Goal: Navigation & Orientation: Find specific page/section

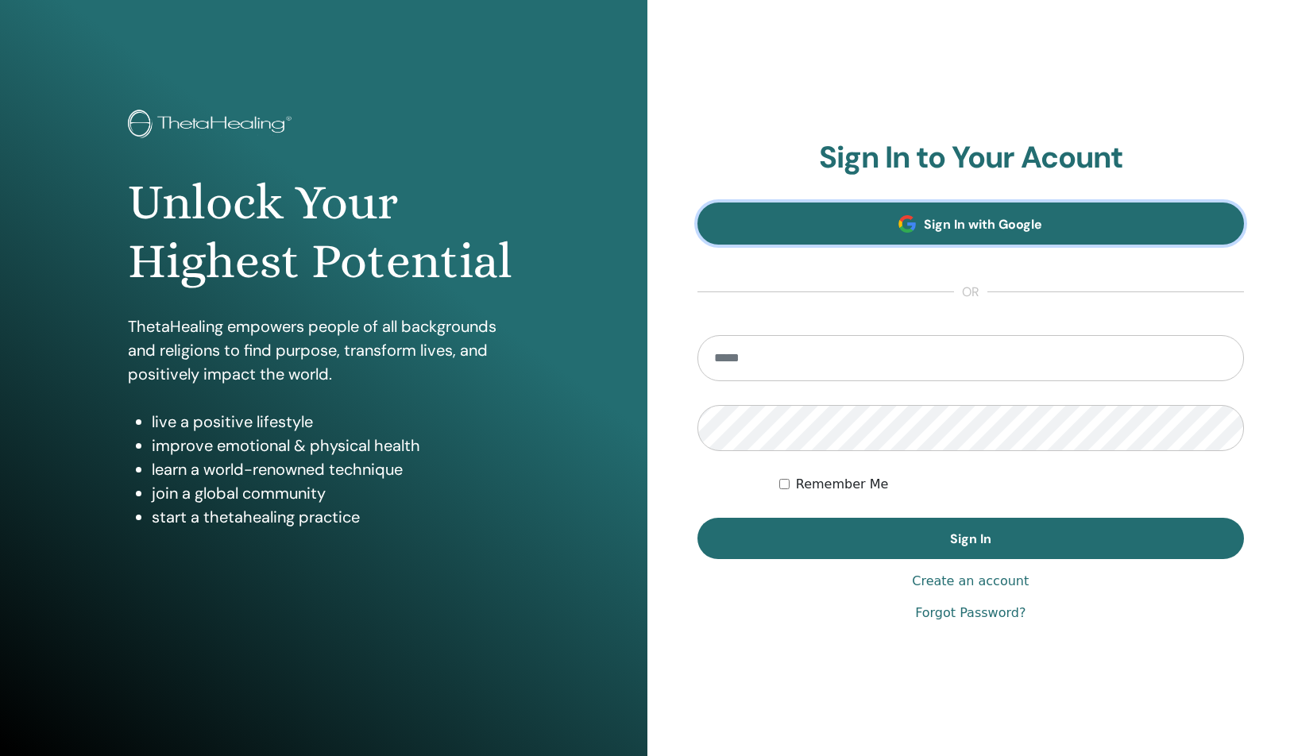
click at [934, 229] on span "Sign In with Google" at bounding box center [983, 224] width 118 height 17
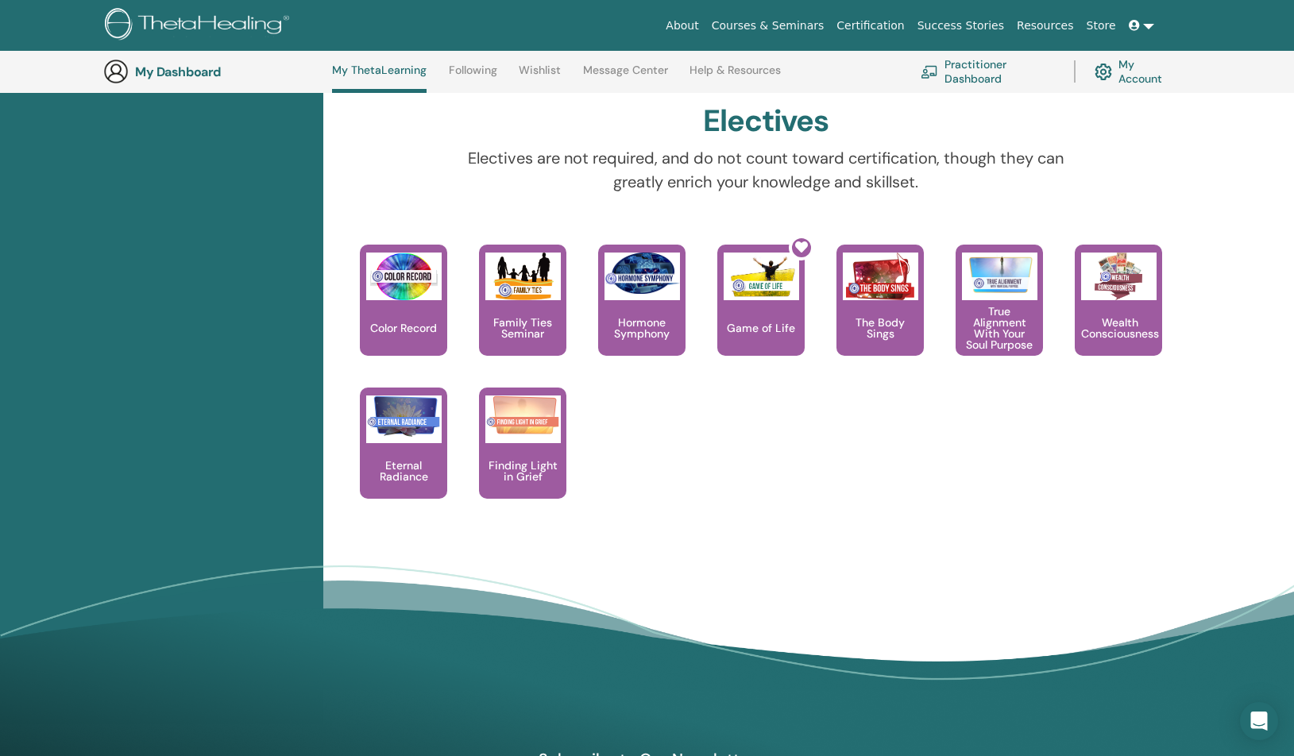
scroll to position [1267, 0]
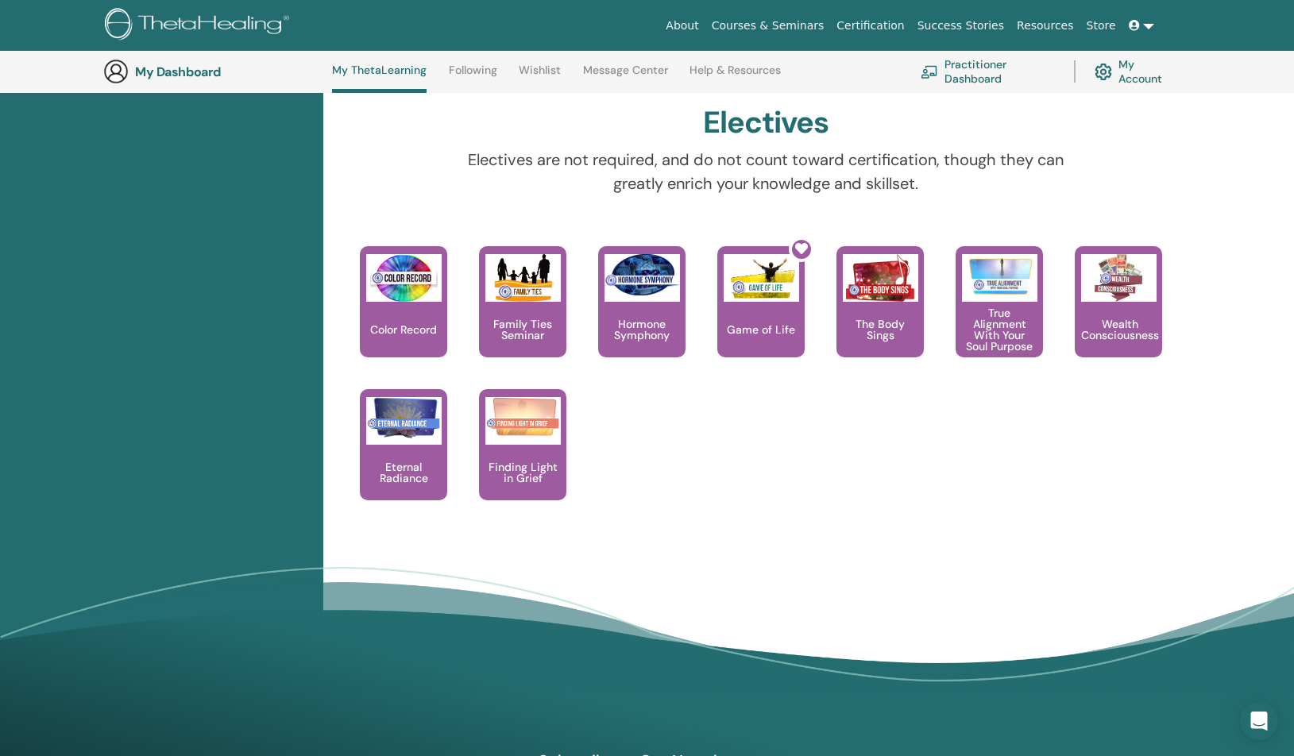
click at [806, 250] on div "The H​eart Song ​technique is one of the more advanced and powerful exercises t…" at bounding box center [864, 317] width 119 height 143
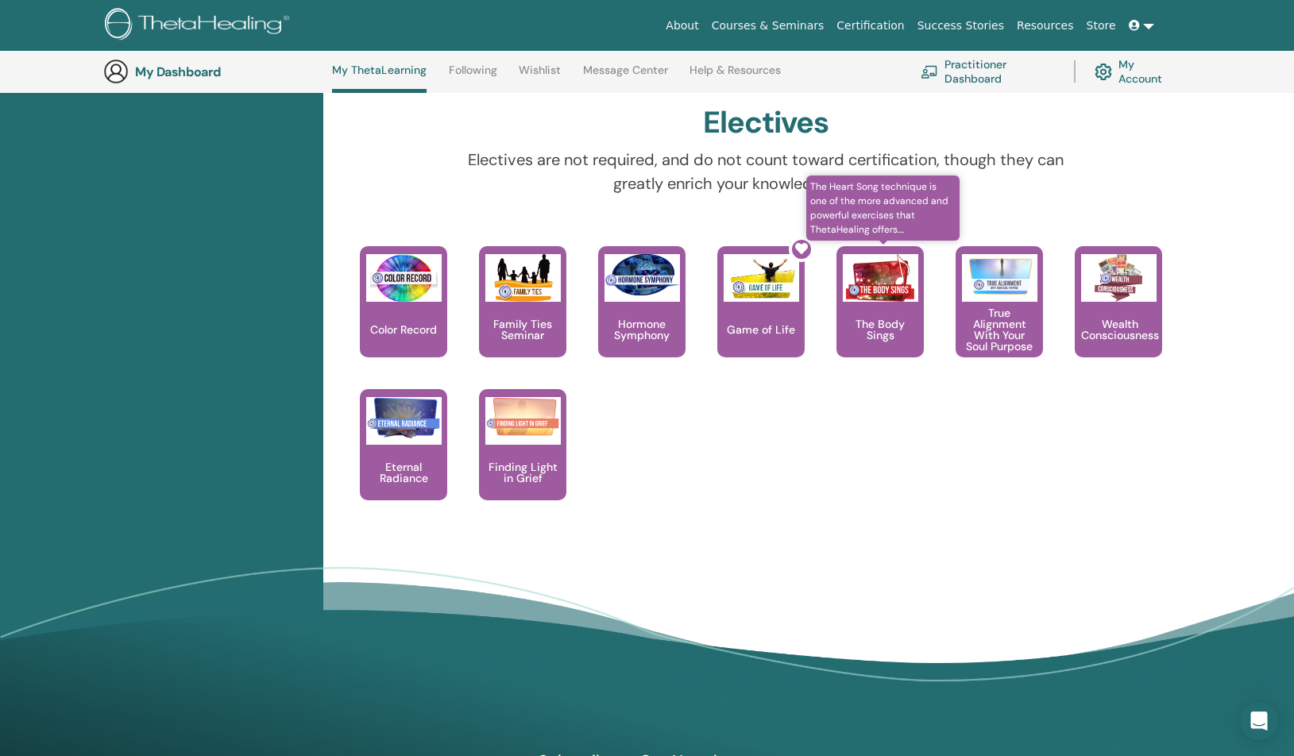
click at [878, 264] on img at bounding box center [880, 278] width 75 height 48
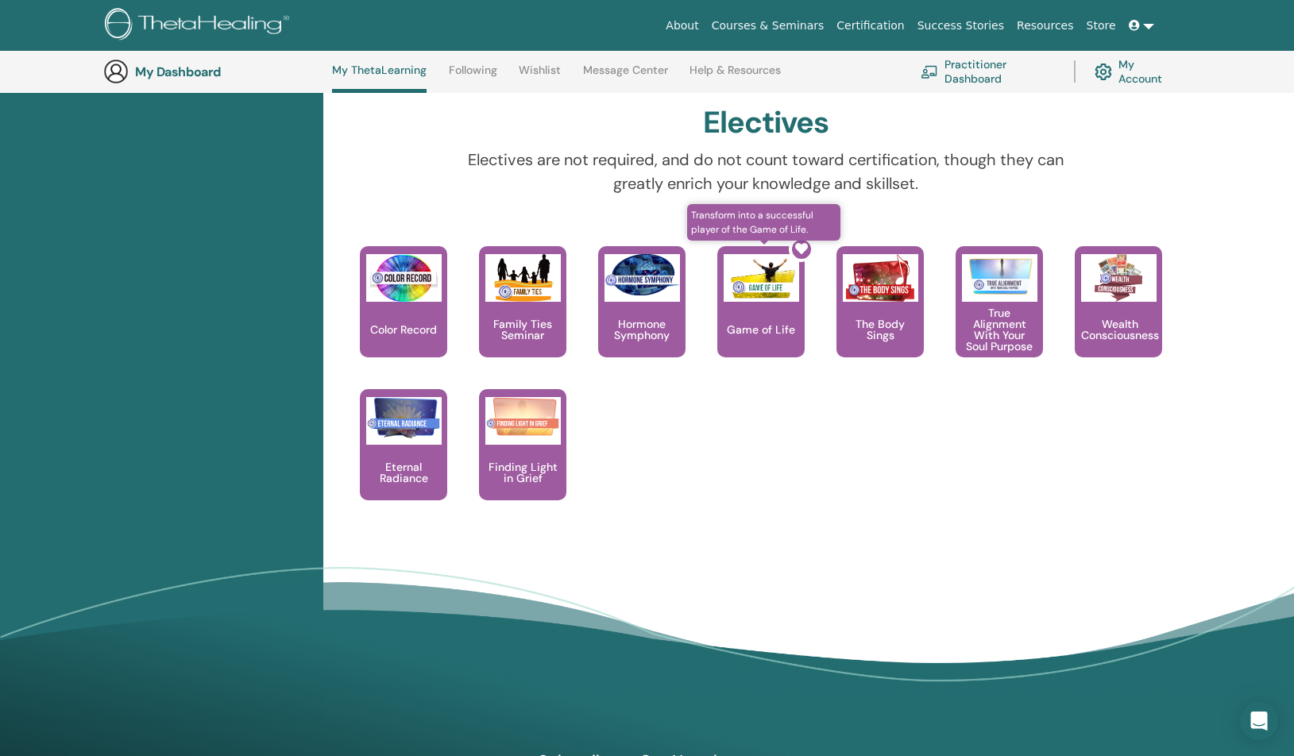
click at [733, 313] on div at bounding box center [770, 308] width 87 height 143
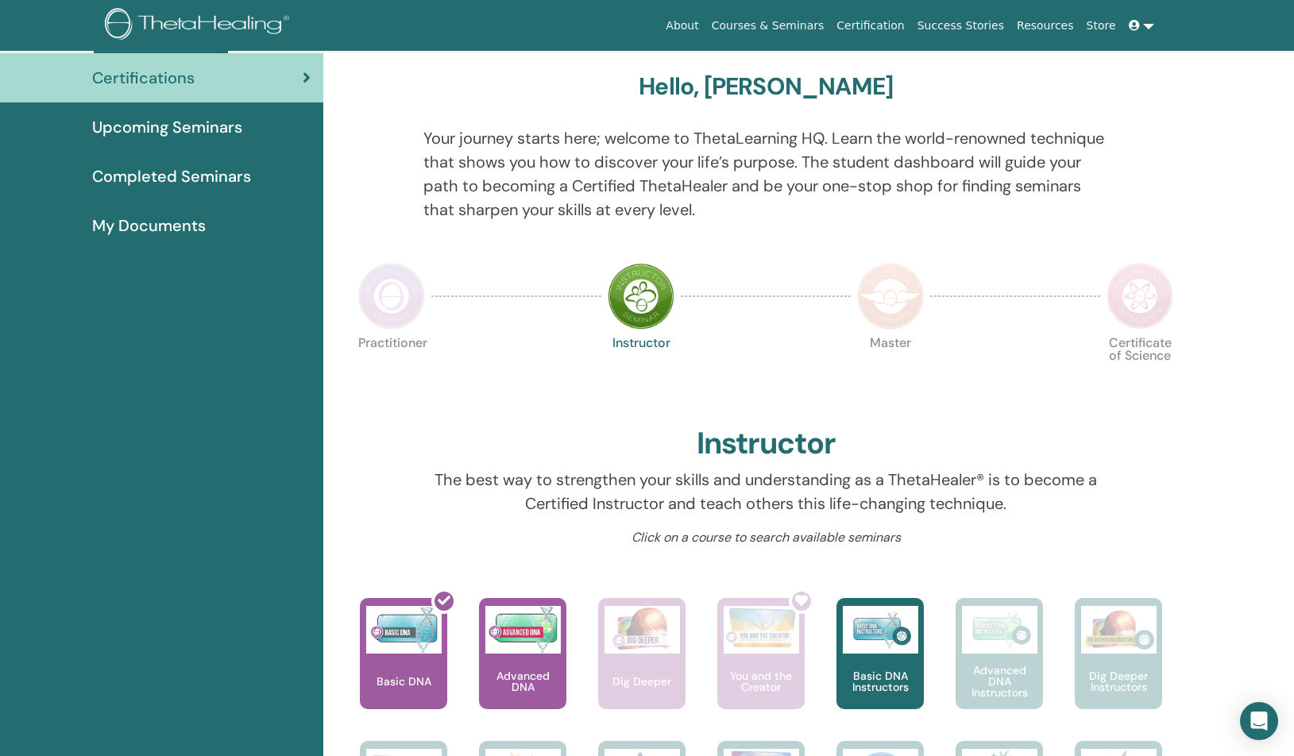
scroll to position [49, 0]
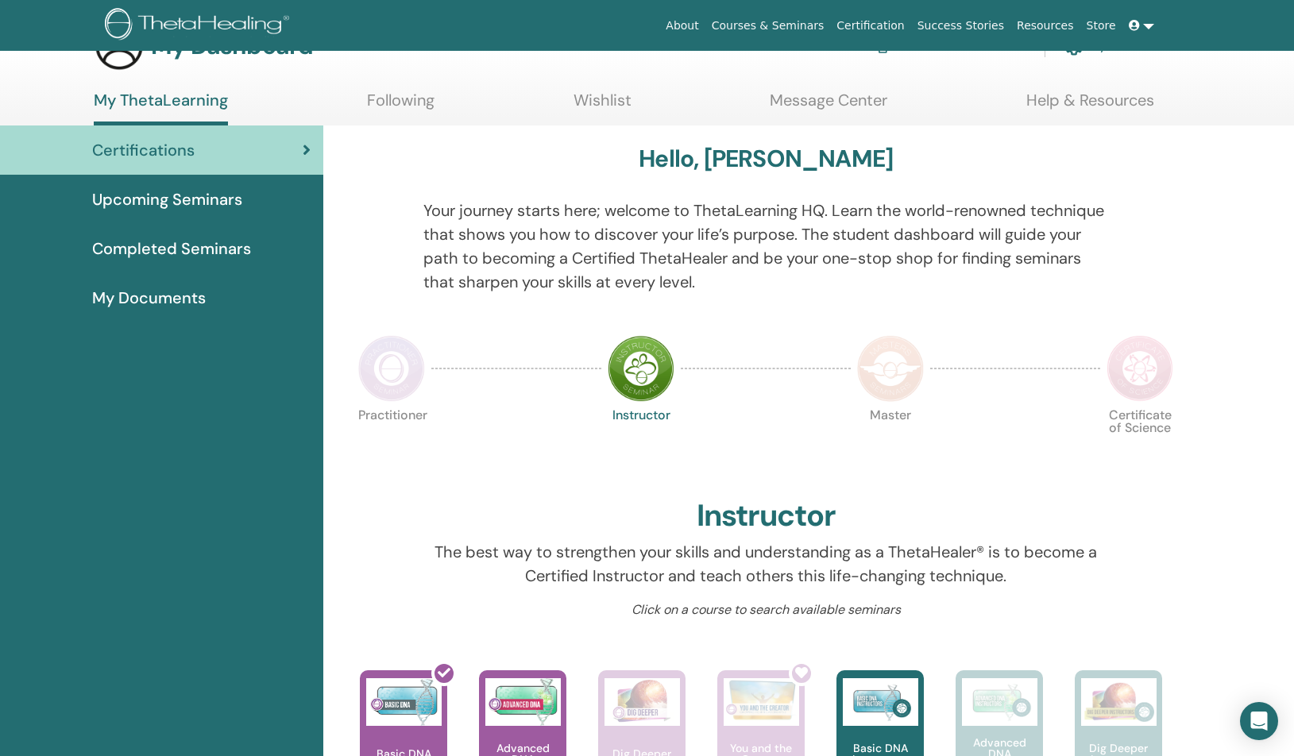
click at [215, 188] on span "Upcoming Seminars" at bounding box center [167, 200] width 150 height 24
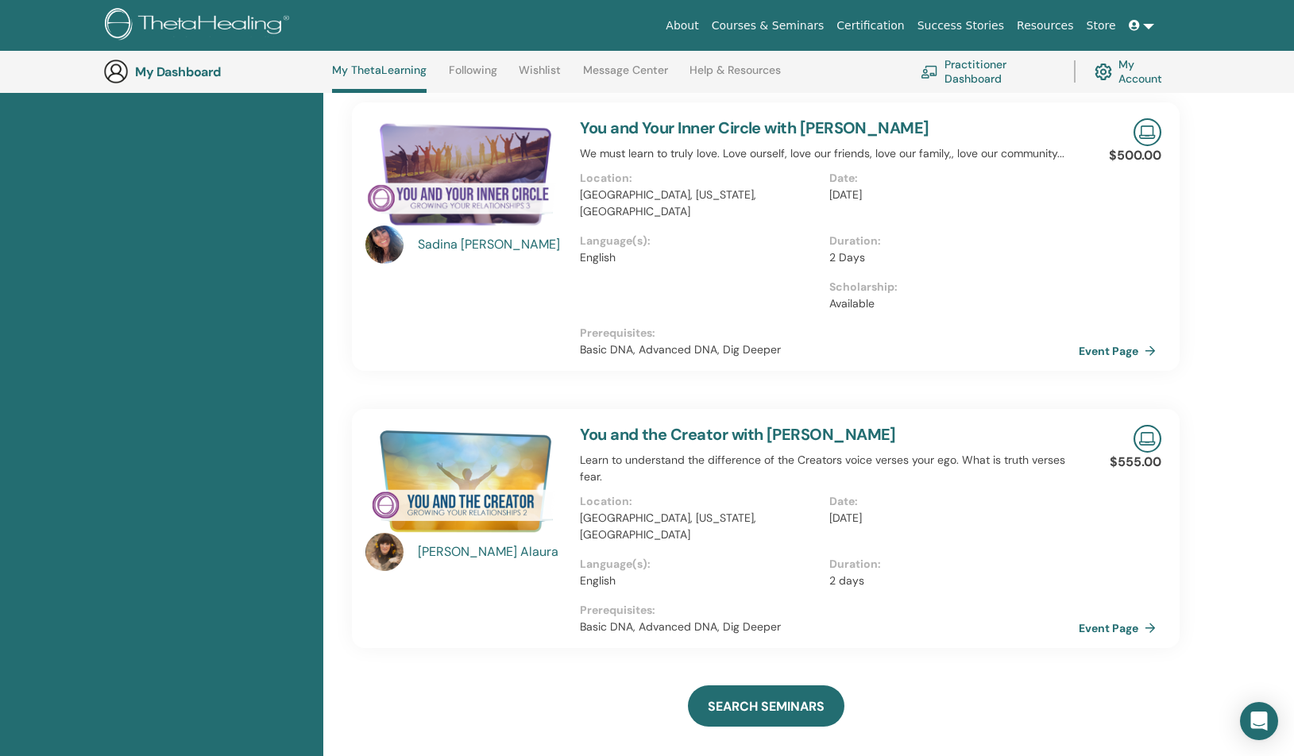
scroll to position [1074, 0]
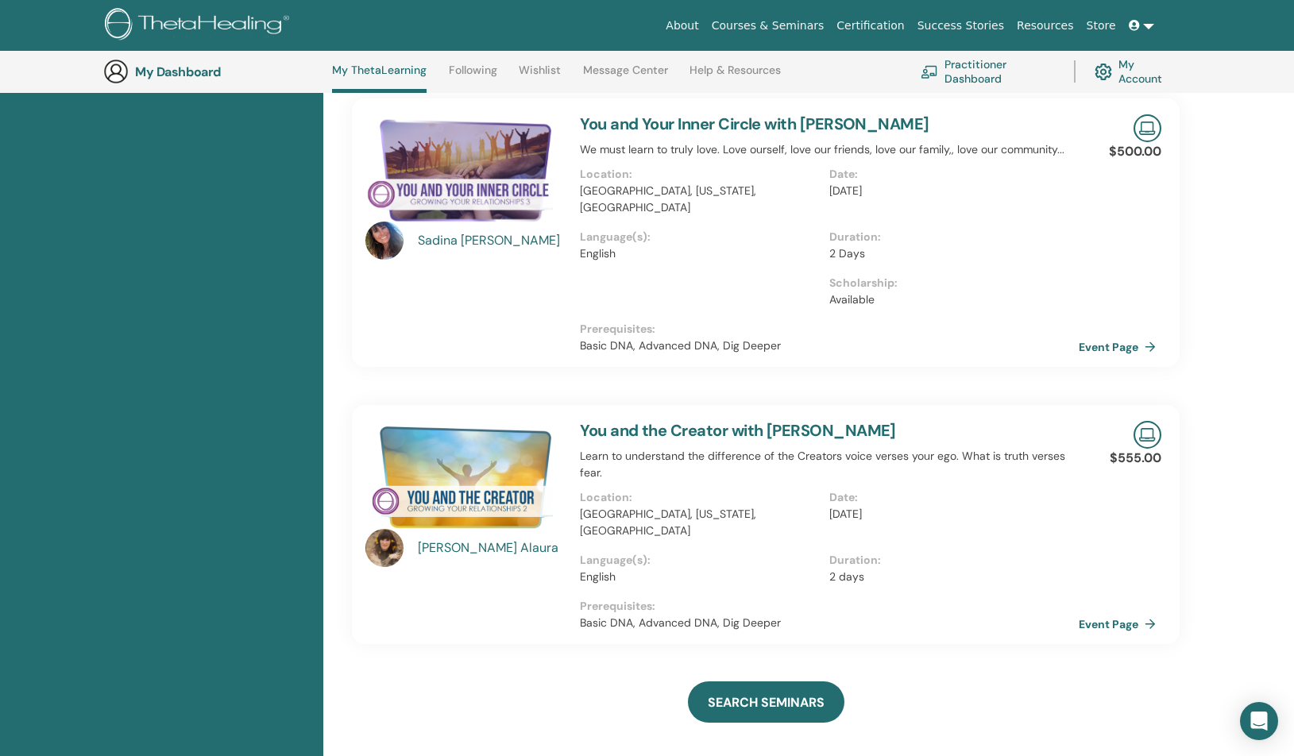
click at [591, 72] on link "Message Center" at bounding box center [625, 76] width 85 height 25
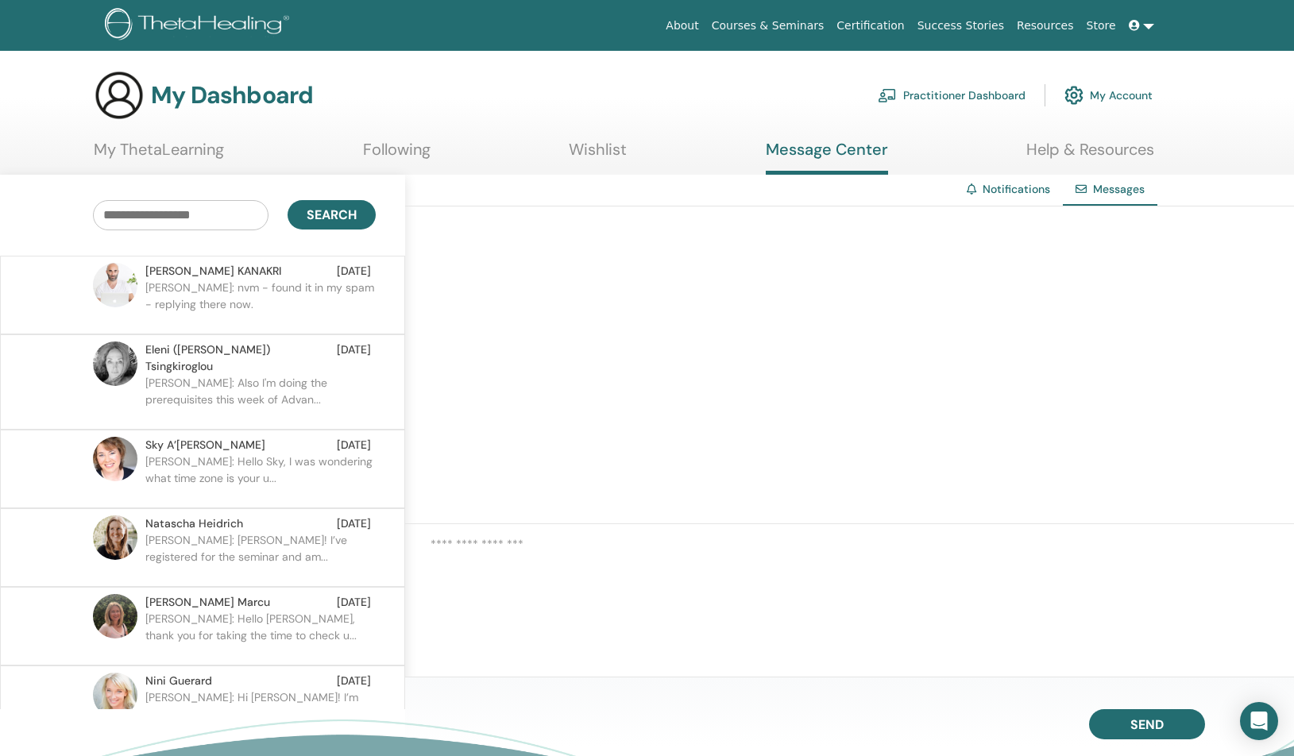
click at [252, 380] on p "Supriya: Also I'm doing the prerequisites this week of Advan..." at bounding box center [260, 399] width 230 height 48
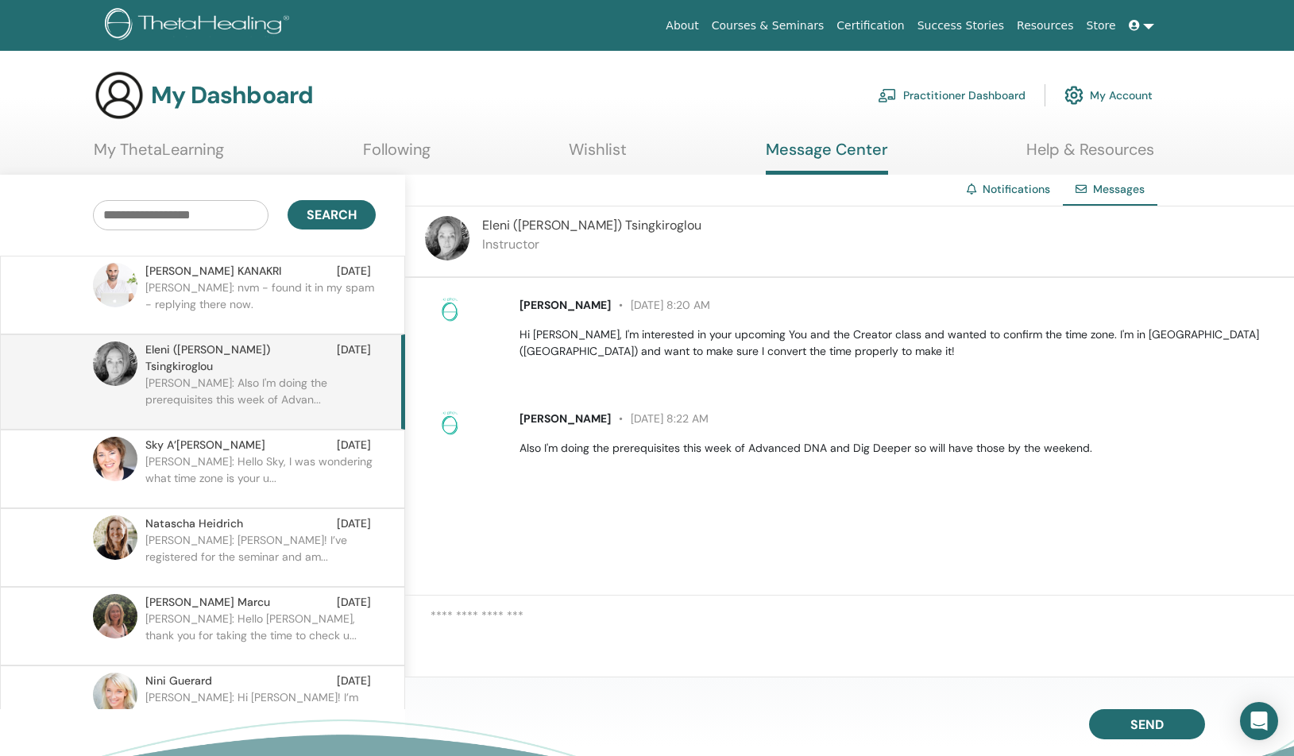
click at [597, 168] on link "Wishlist" at bounding box center [598, 155] width 58 height 31
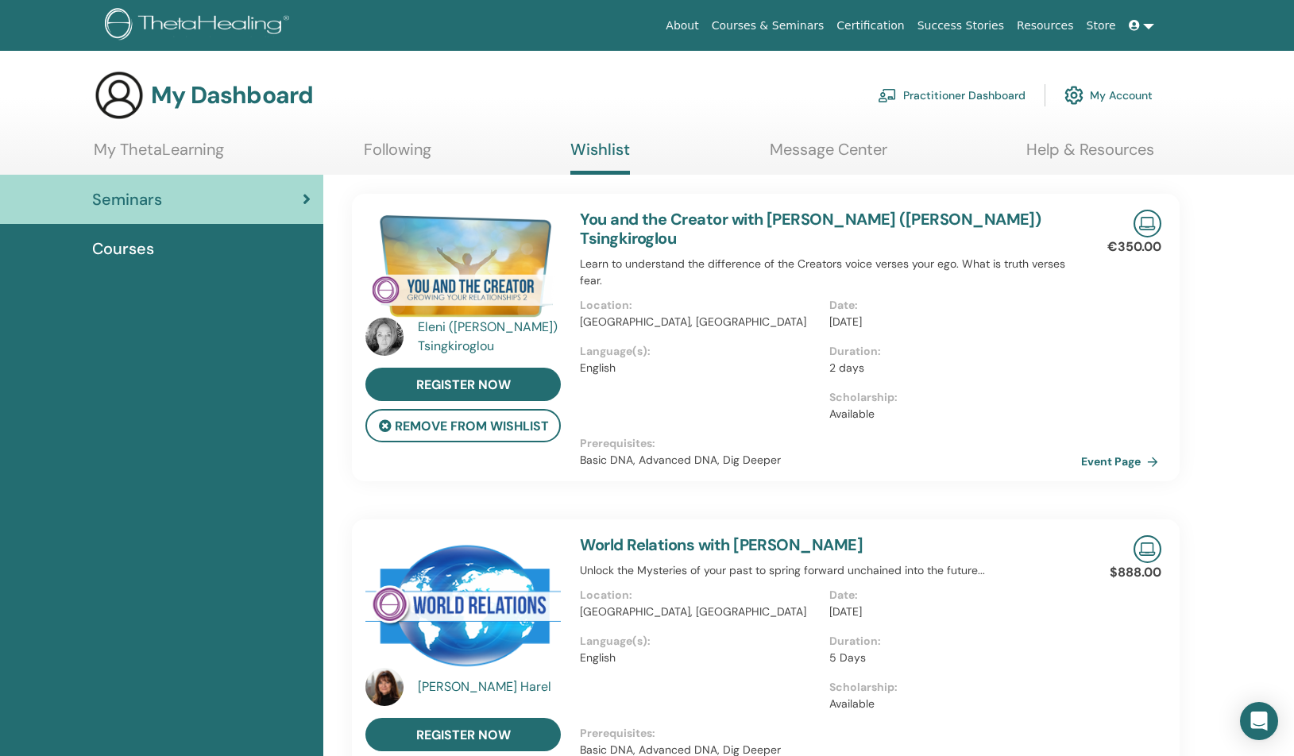
click at [1099, 450] on link "Event Page" at bounding box center [1122, 462] width 83 height 24
